Goal: Task Accomplishment & Management: Manage account settings

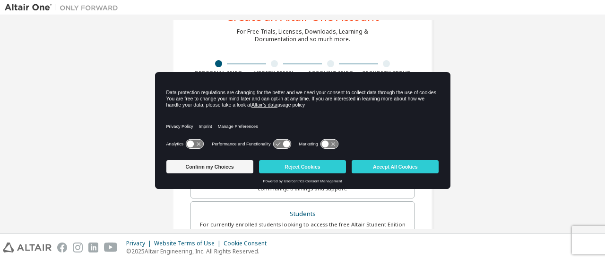
scroll to position [39, 0]
click at [225, 165] on button "Confirm my Choices" at bounding box center [209, 166] width 87 height 13
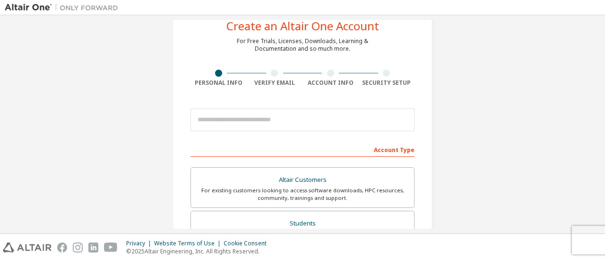
scroll to position [29, 0]
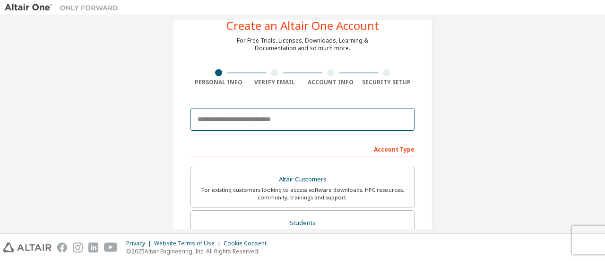
click at [291, 119] on input "email" at bounding box center [303, 119] width 224 height 23
type input "**********"
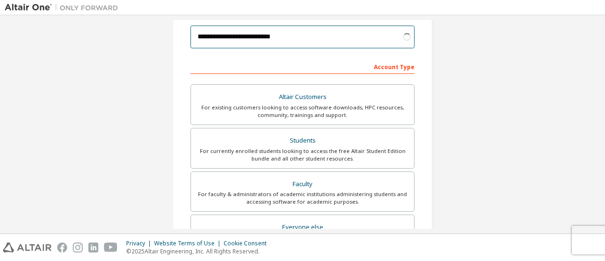
scroll to position [113, 0]
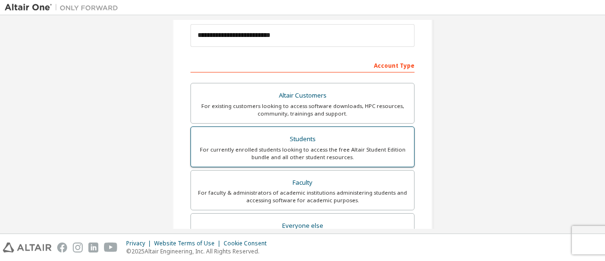
click at [298, 153] on div "For currently enrolled students looking to access the free Altair Student Editi…" at bounding box center [303, 153] width 212 height 15
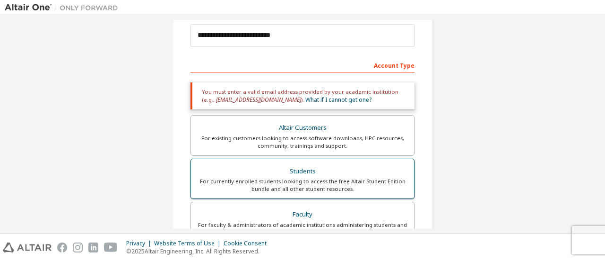
click at [366, 171] on div "Students" at bounding box center [303, 171] width 212 height 13
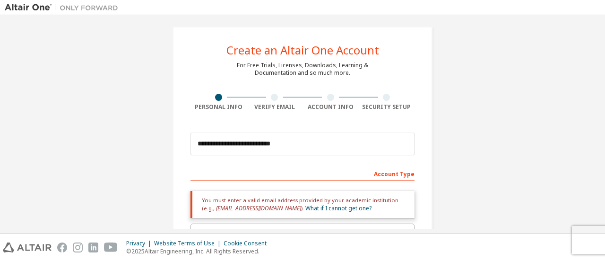
scroll to position [0, 0]
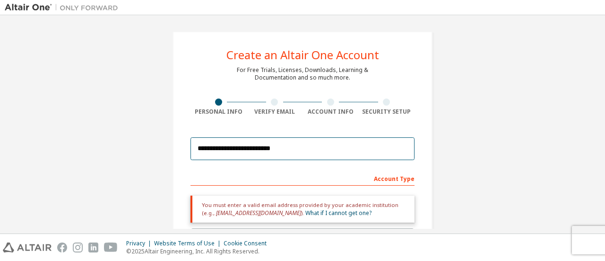
click at [327, 149] on input "**********" at bounding box center [303, 148] width 224 height 23
drag, startPoint x: 327, startPoint y: 149, endPoint x: 163, endPoint y: 151, distance: 164.1
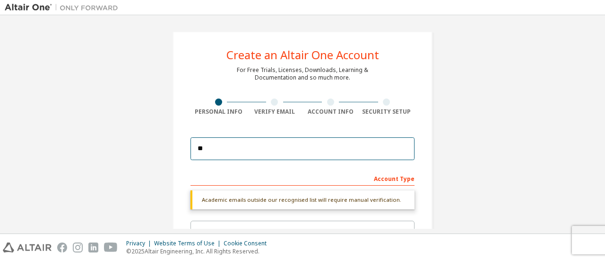
click at [269, 155] on input "**" at bounding box center [303, 148] width 224 height 23
type input "*"
type input "**********"
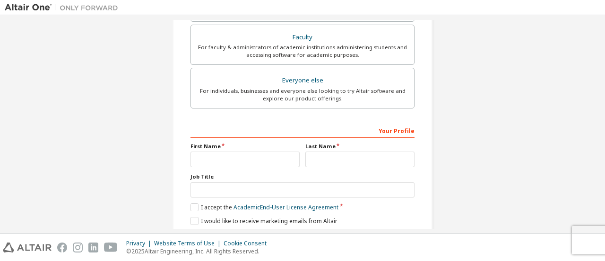
scroll to position [289, 0]
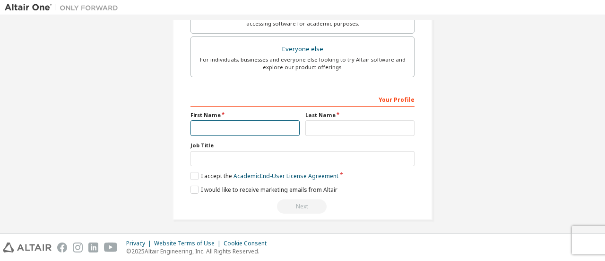
click at [281, 125] on input "text" at bounding box center [245, 128] width 109 height 16
type input "****"
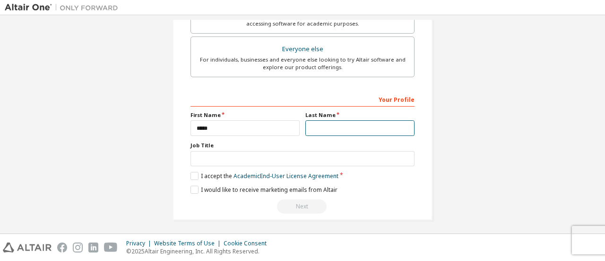
click at [356, 126] on input "text" at bounding box center [359, 128] width 109 height 16
type input "*******"
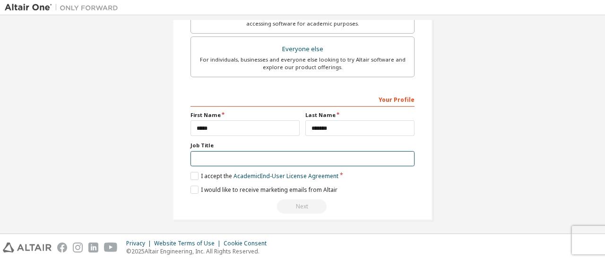
click at [316, 157] on input "text" at bounding box center [303, 159] width 224 height 16
type input "*******"
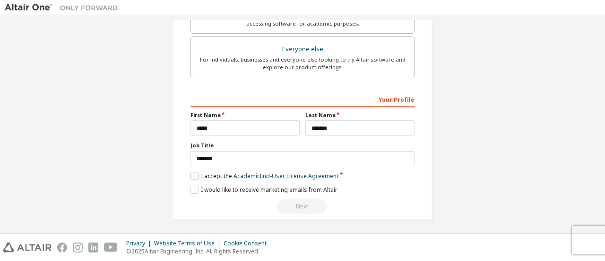
click at [196, 173] on label "I accept the Academic End-User License Agreement" at bounding box center [265, 176] width 148 height 8
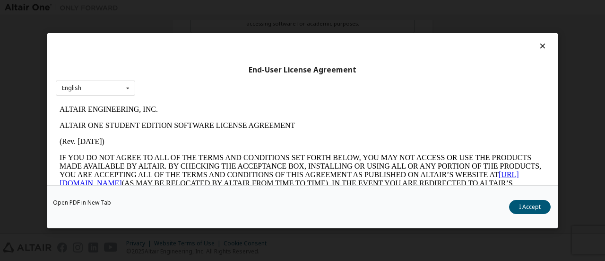
scroll to position [0, 0]
click at [530, 204] on button "I Accept" at bounding box center [530, 206] width 42 height 14
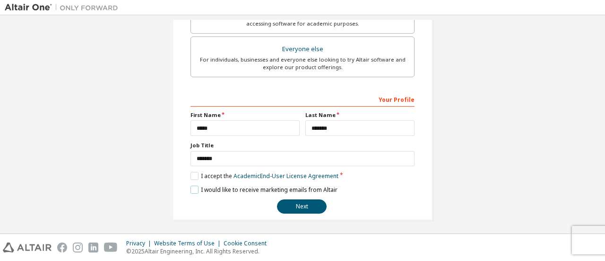
click at [195, 185] on label "I would like to receive marketing emails from Altair" at bounding box center [264, 189] width 147 height 8
click at [292, 204] on button "Next" at bounding box center [302, 206] width 50 height 14
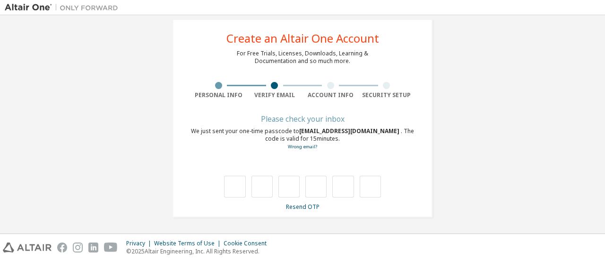
scroll to position [16, 0]
type input "*"
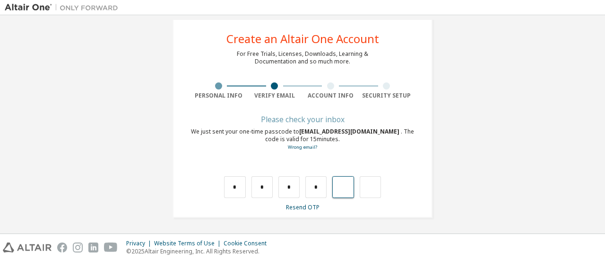
type input "*"
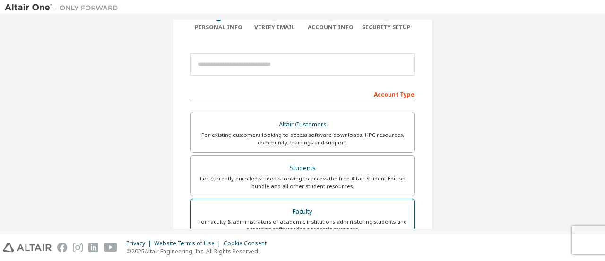
scroll to position [46, 0]
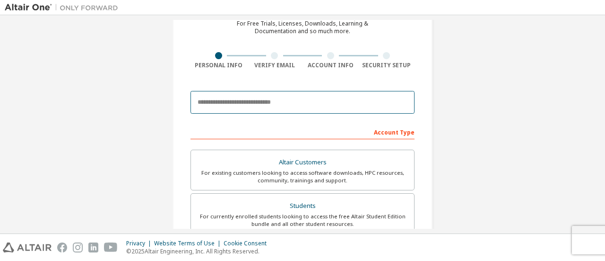
click at [298, 96] on input "email" at bounding box center [303, 102] width 224 height 23
type input "**********"
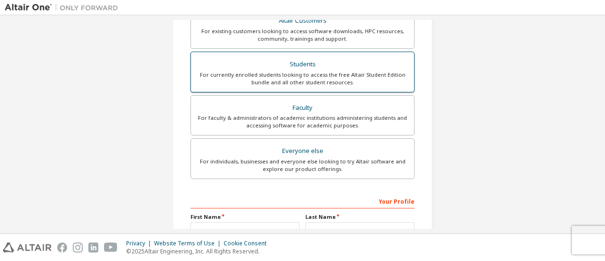
scroll to position [248, 0]
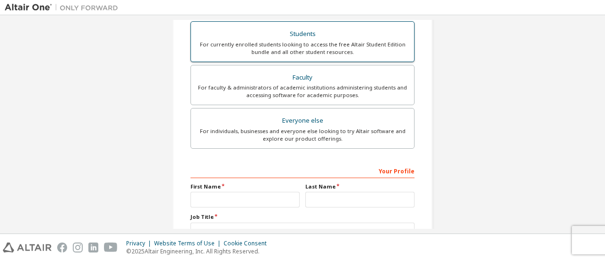
click at [303, 43] on div "For currently enrolled students looking to access the free Altair Student Editi…" at bounding box center [303, 48] width 212 height 15
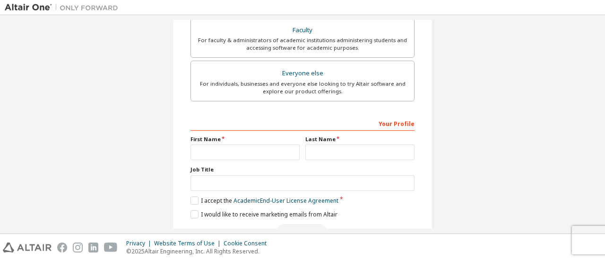
scroll to position [320, 0]
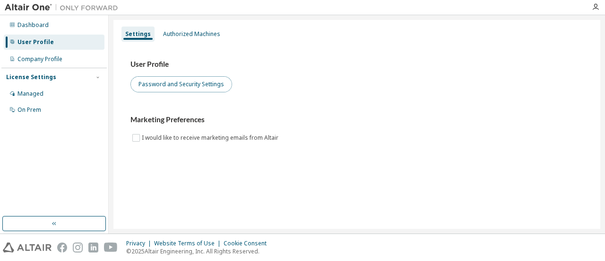
click at [200, 91] on button "Password and Security Settings" at bounding box center [182, 84] width 102 height 16
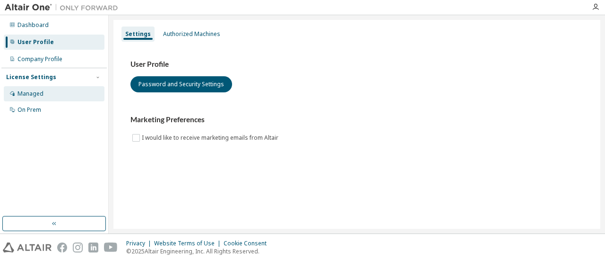
click at [40, 92] on div "Managed" at bounding box center [30, 94] width 26 height 8
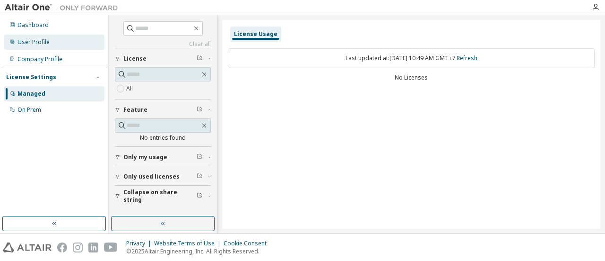
click at [47, 40] on div "User Profile" at bounding box center [33, 42] width 32 height 8
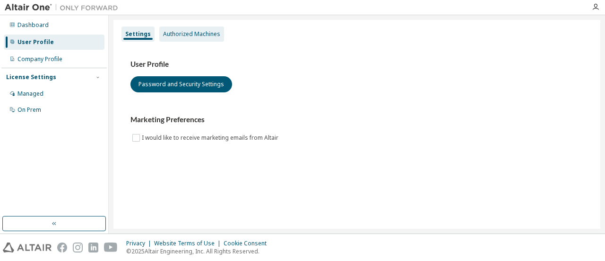
click at [201, 30] on div "Authorized Machines" at bounding box center [191, 34] width 57 height 8
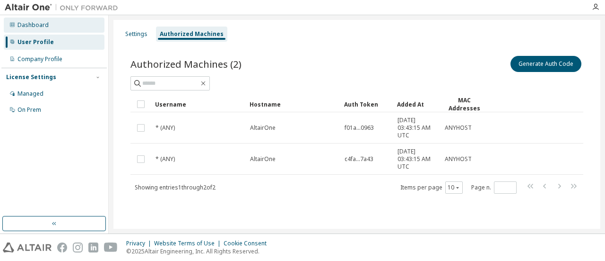
click at [34, 28] on div "Dashboard" at bounding box center [32, 25] width 31 height 8
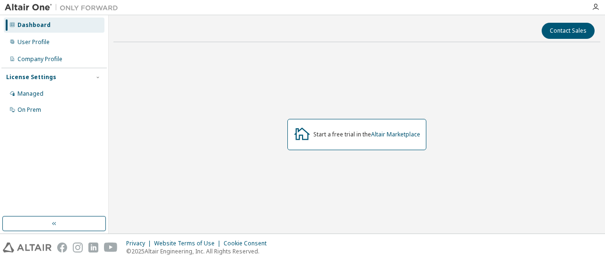
click at [338, 138] on div "Start a free trial in the Altair Marketplace" at bounding box center [356, 134] width 139 height 31
click at [52, 43] on div "User Profile" at bounding box center [54, 42] width 101 height 15
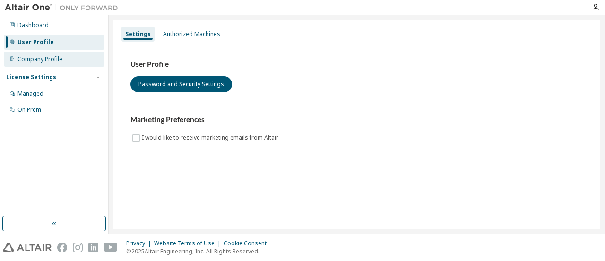
click at [52, 62] on div "Company Profile" at bounding box center [39, 59] width 45 height 8
